Goal: Task Accomplishment & Management: Complete application form

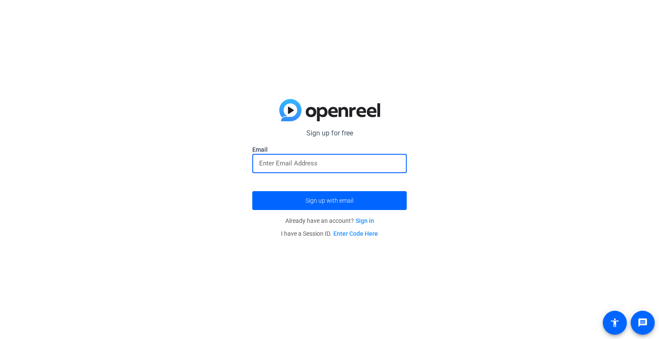
click at [288, 165] on input "email" at bounding box center [329, 163] width 141 height 10
click at [307, 197] on span "submit" at bounding box center [329, 201] width 155 height 21
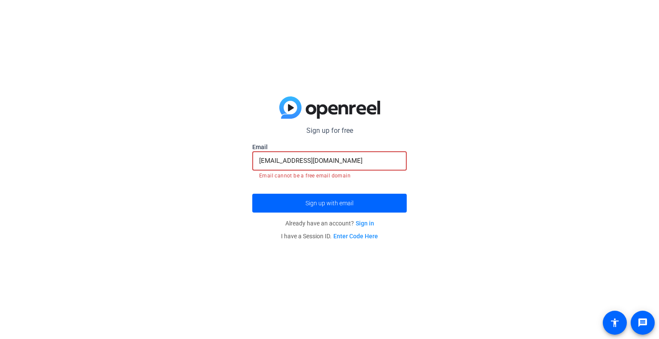
click at [267, 161] on input "[EMAIL_ADDRESS][DOMAIN_NAME]" at bounding box center [329, 161] width 141 height 10
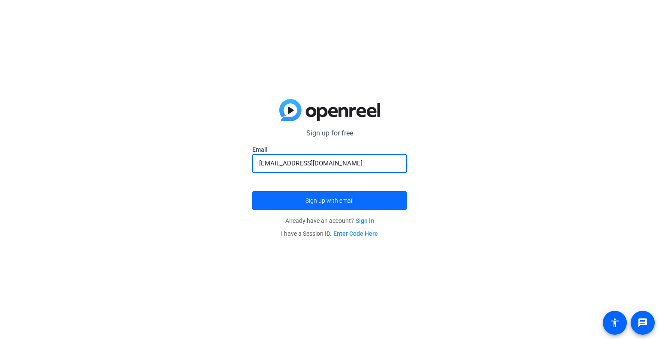
click at [329, 201] on span "Sign up with email" at bounding box center [330, 201] width 48 height 0
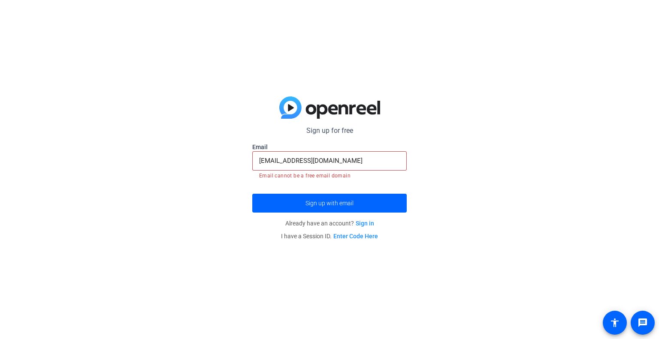
click at [317, 160] on input "[EMAIL_ADDRESS][DOMAIN_NAME]" at bounding box center [329, 161] width 141 height 10
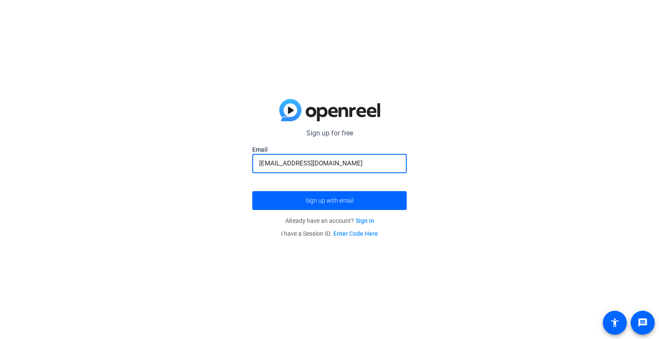
click at [252, 191] on button "Sign up with email" at bounding box center [329, 200] width 155 height 19
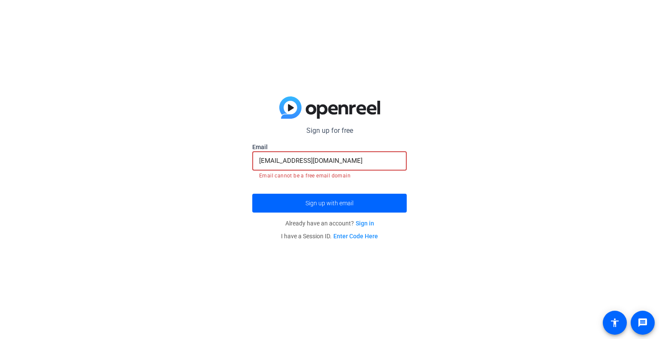
click at [317, 160] on input "[EMAIL_ADDRESS][DOMAIN_NAME]" at bounding box center [329, 161] width 141 height 10
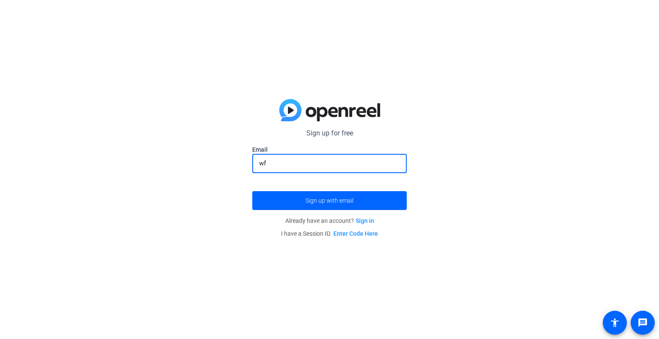
type input "w"
click at [328, 201] on span "Sign up with email" at bounding box center [330, 201] width 48 height 0
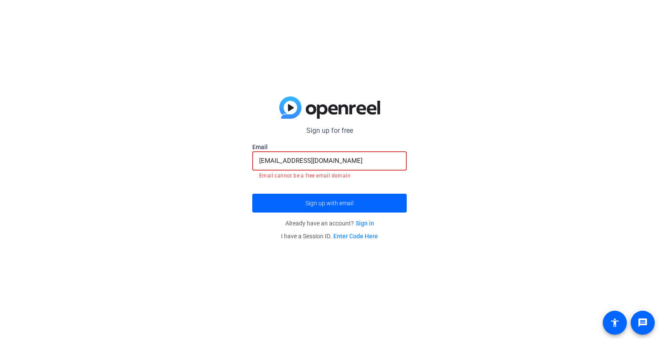
click at [354, 159] on input "[EMAIL_ADDRESS][DOMAIN_NAME]" at bounding box center [329, 161] width 141 height 10
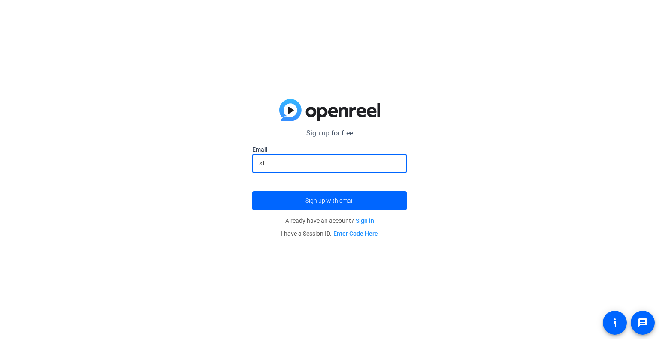
type input "s"
